Goal: Navigation & Orientation: Find specific page/section

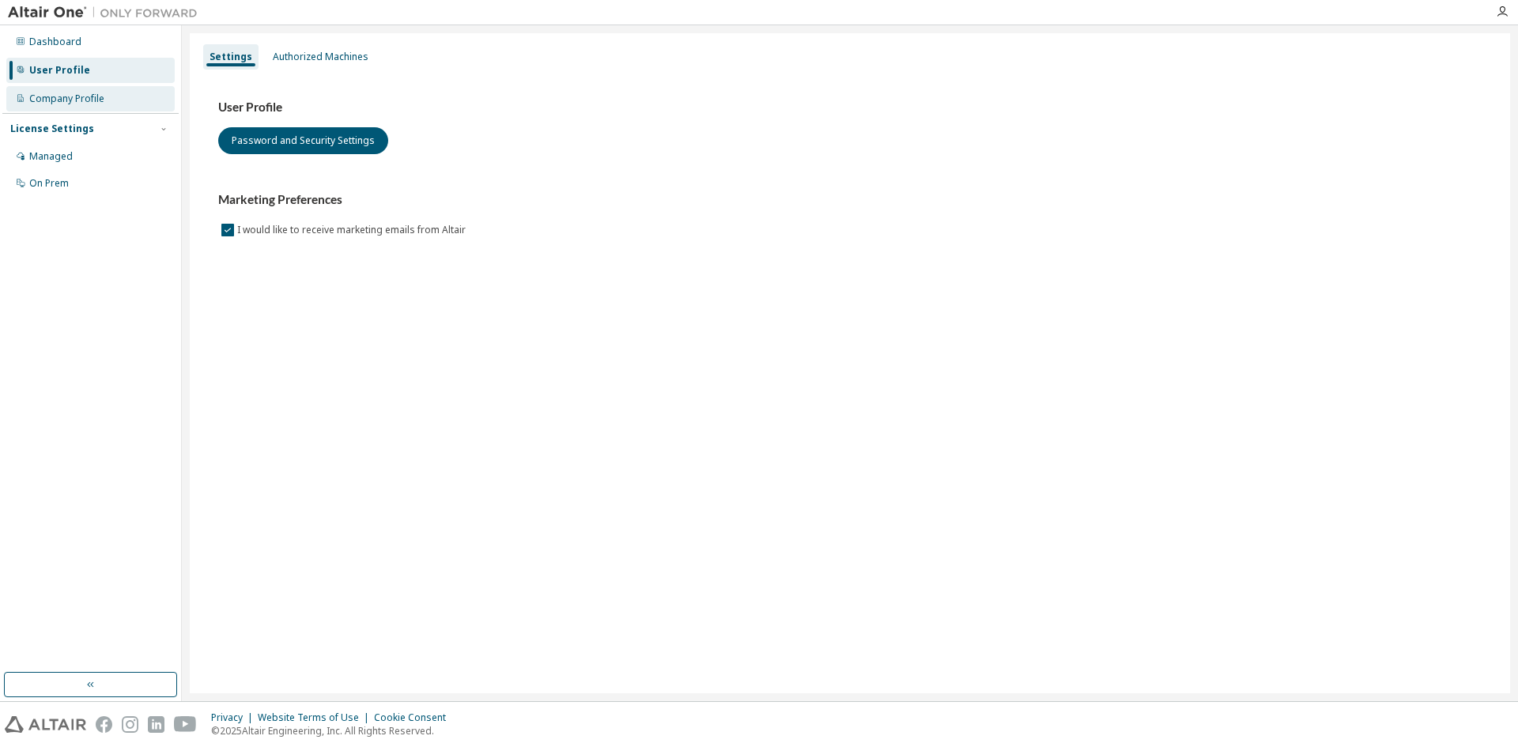
click at [75, 101] on div "Company Profile" at bounding box center [66, 98] width 75 height 13
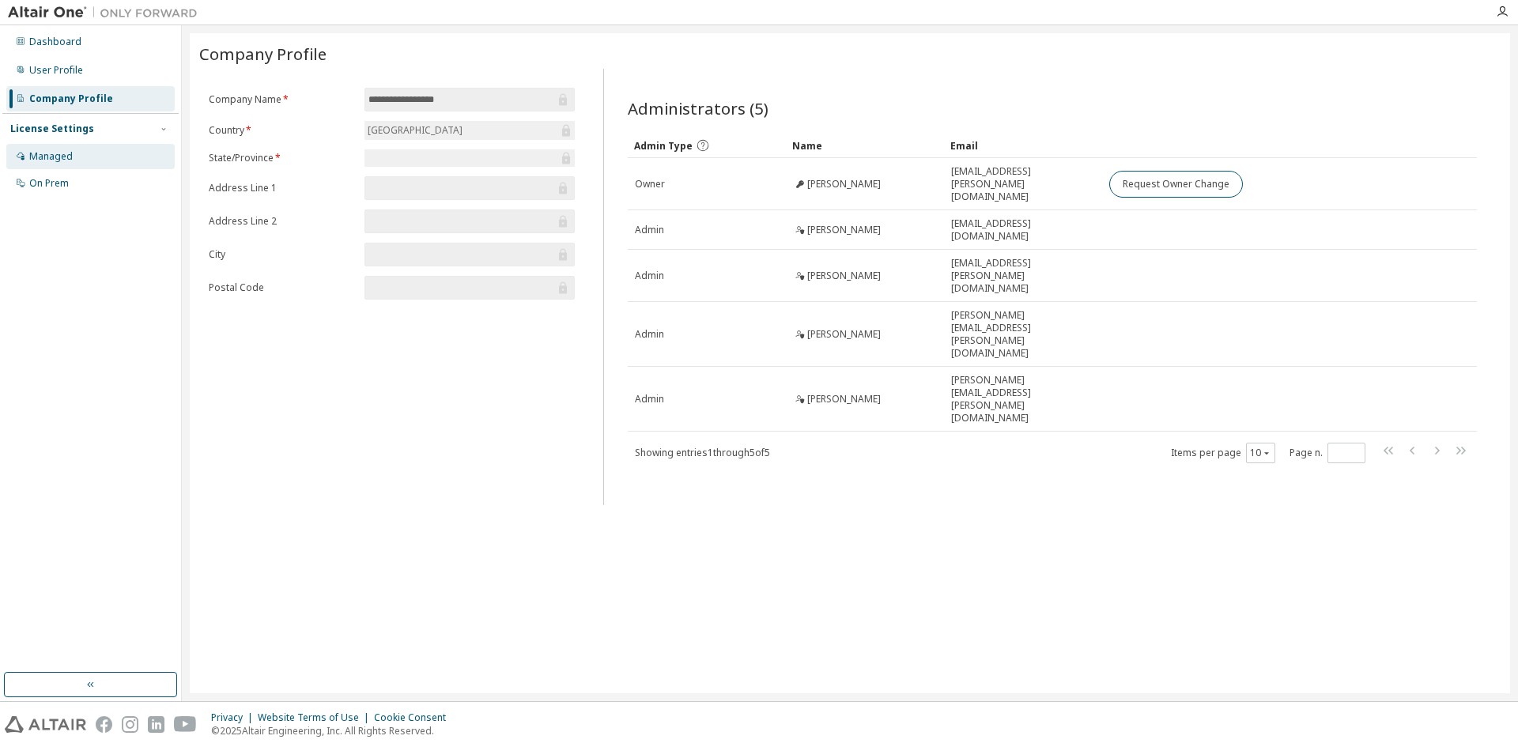
click at [42, 150] on div "Managed" at bounding box center [50, 156] width 43 height 13
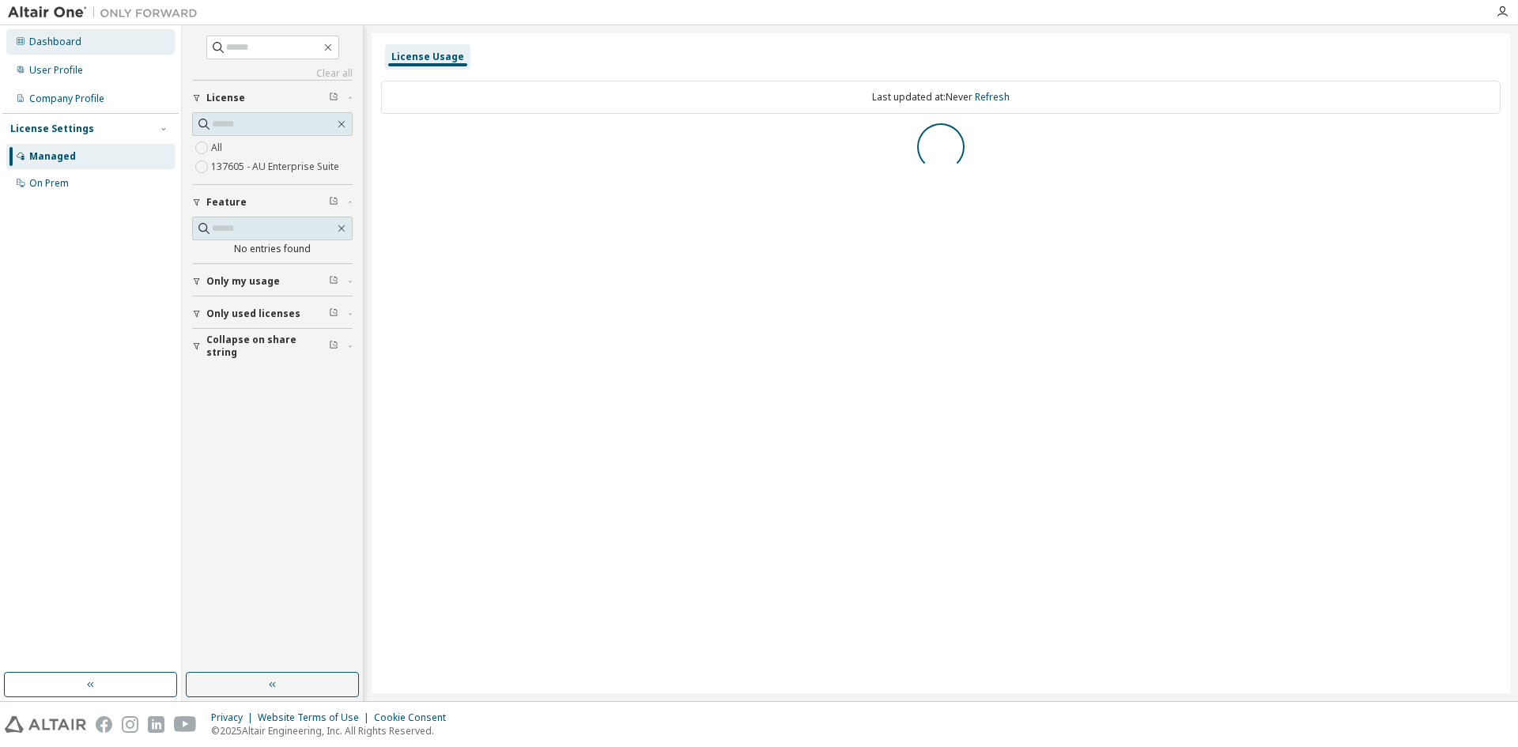
click at [56, 41] on div "Dashboard" at bounding box center [55, 42] width 52 height 13
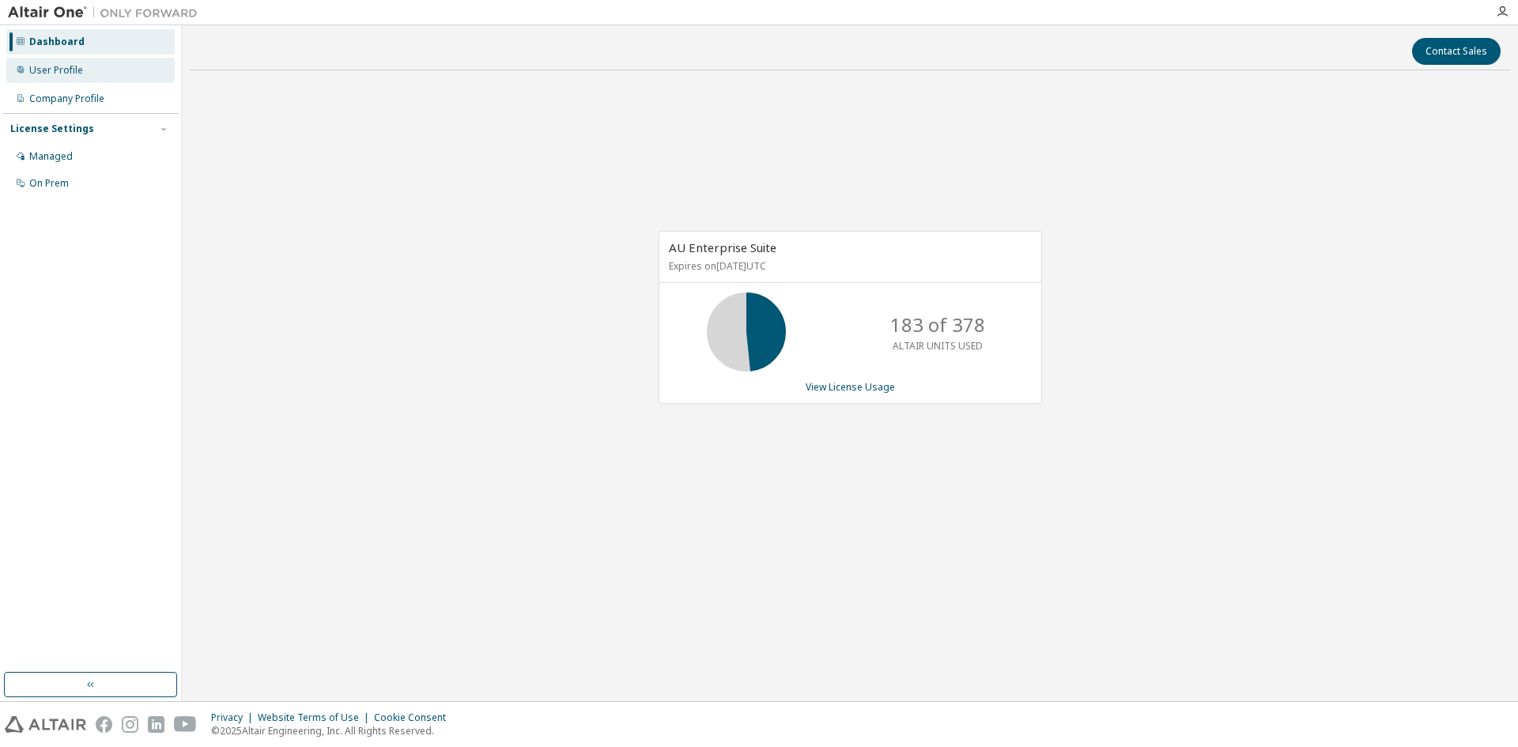
click at [55, 79] on div "User Profile" at bounding box center [90, 70] width 168 height 25
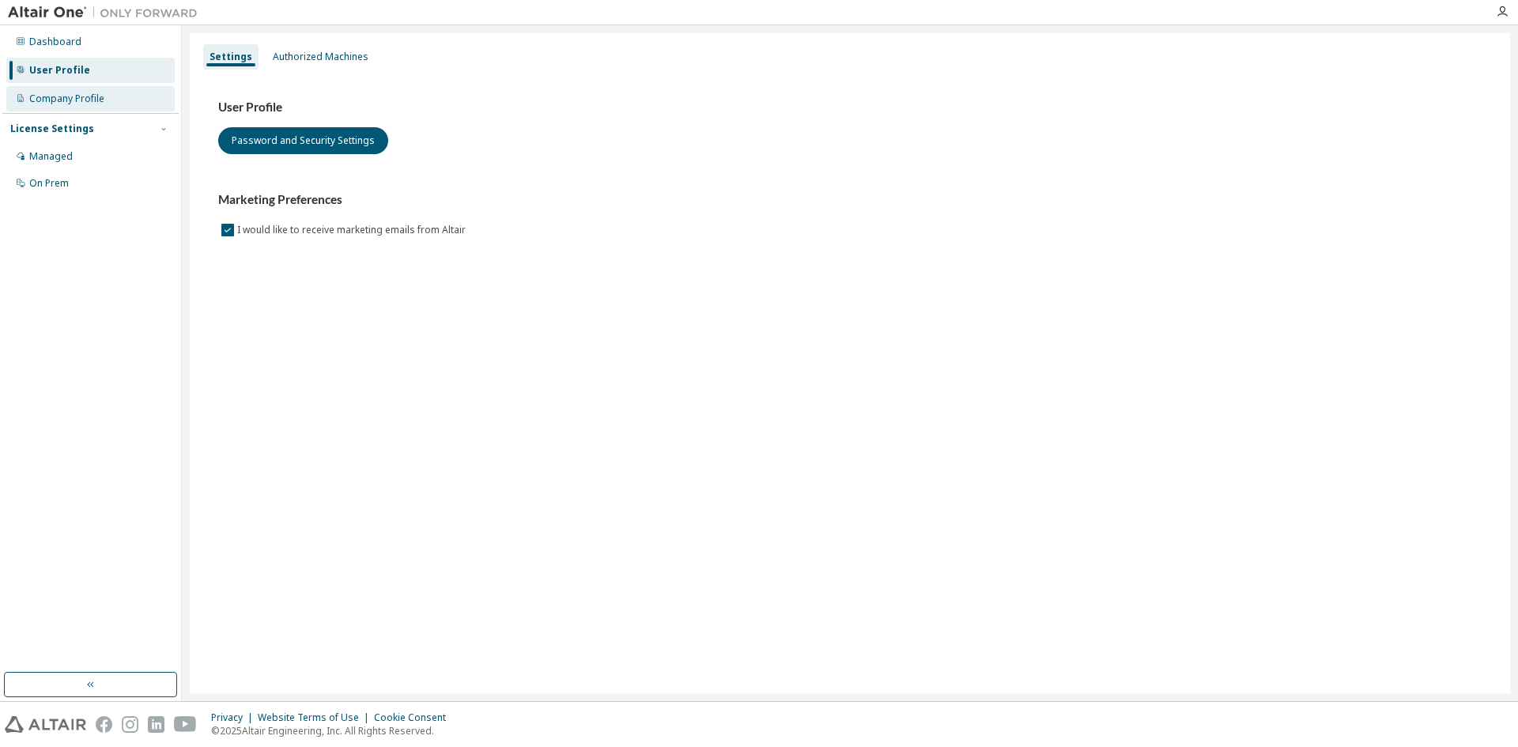
click at [59, 96] on div "Company Profile" at bounding box center [66, 98] width 75 height 13
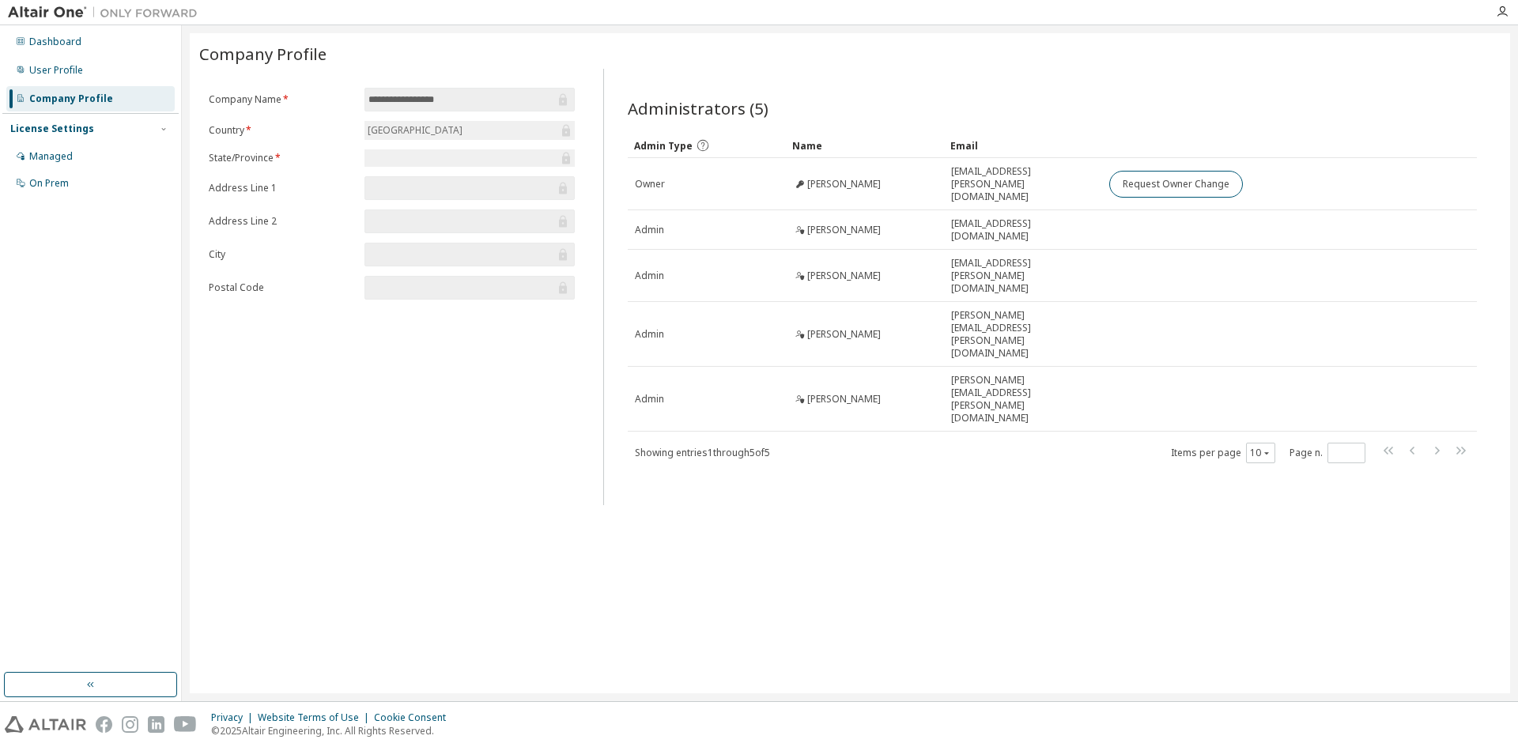
click at [55, 128] on div "License Settings" at bounding box center [52, 129] width 84 height 13
click at [49, 155] on div "Managed" at bounding box center [50, 156] width 43 height 13
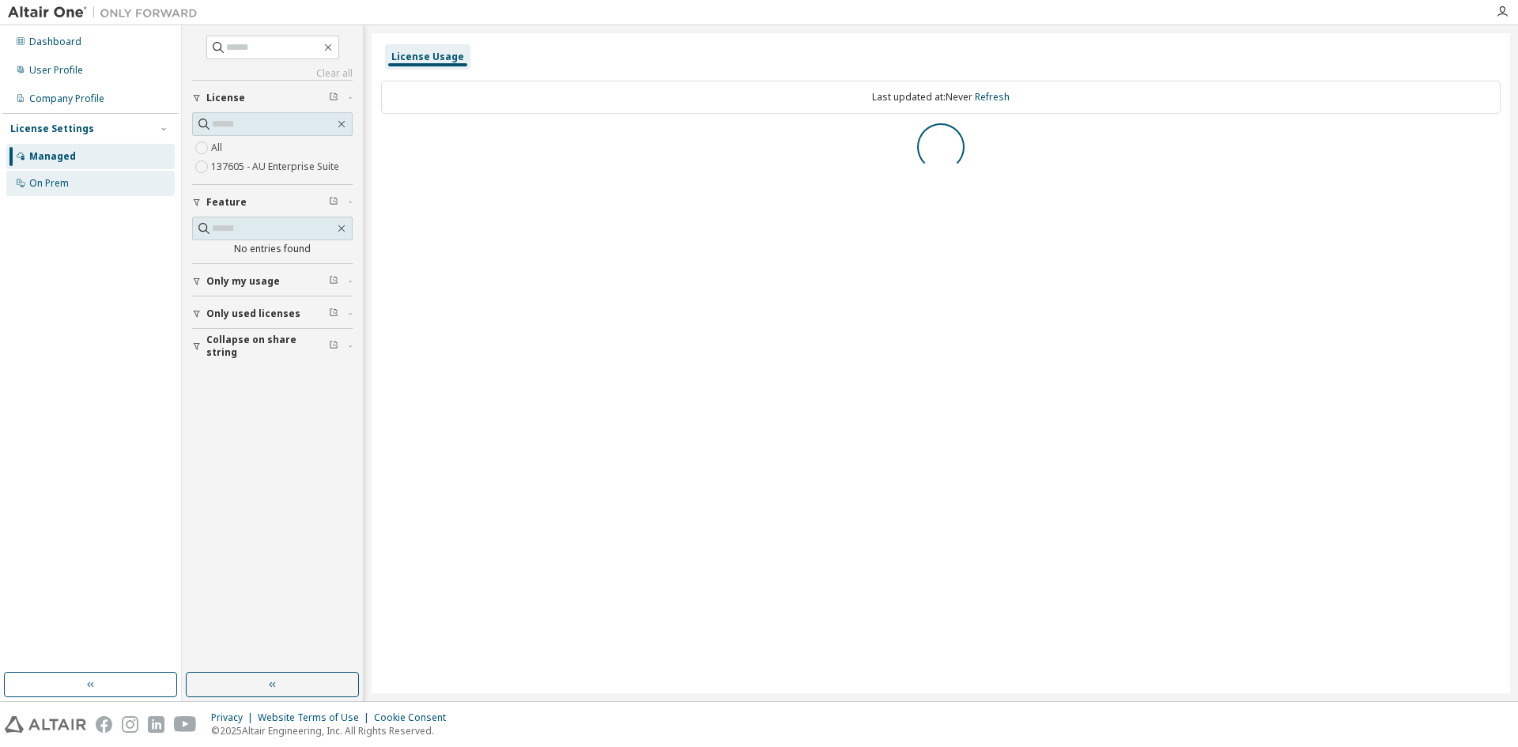
click at [45, 182] on div "On Prem" at bounding box center [49, 183] width 40 height 13
